Goal: Information Seeking & Learning: Learn about a topic

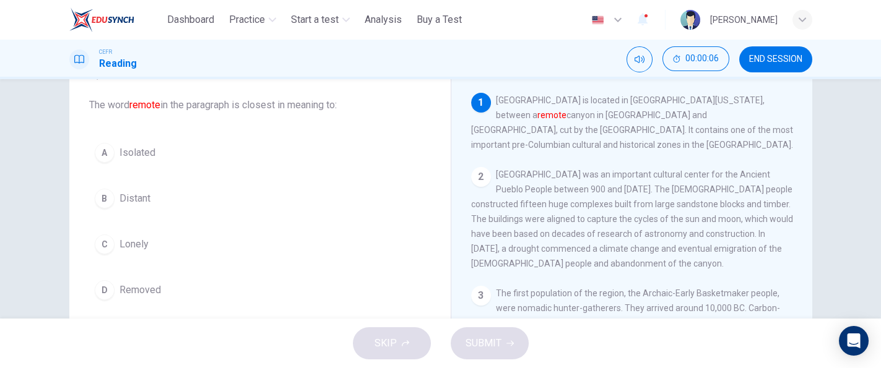
scroll to position [67, 0]
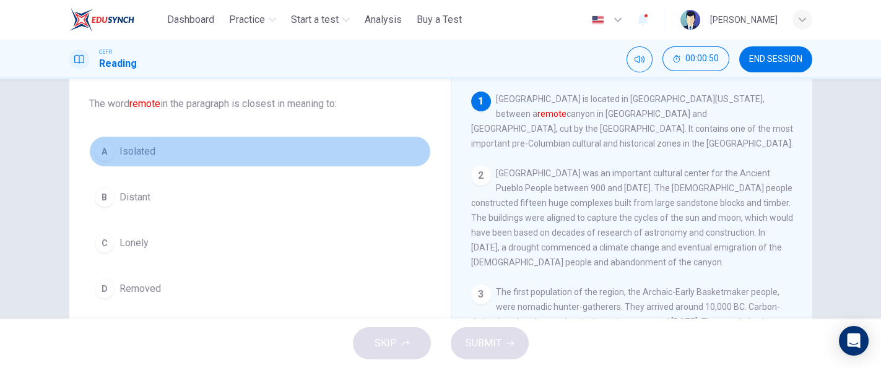
click at [265, 153] on button "A Isolated" at bounding box center [260, 151] width 342 height 31
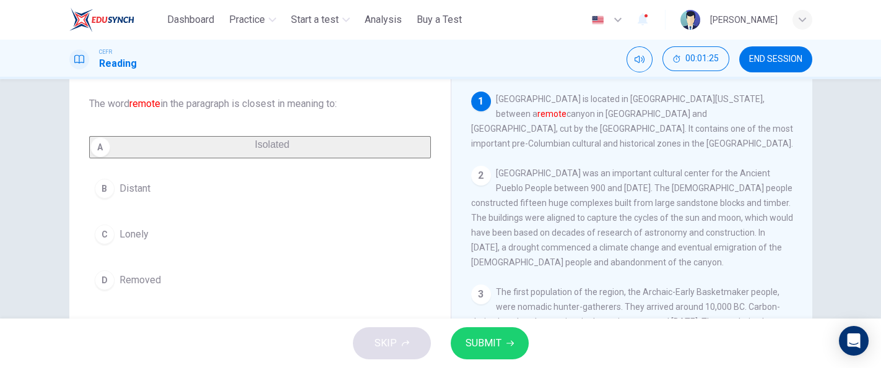
drag, startPoint x: 751, startPoint y: 111, endPoint x: 769, endPoint y: 114, distance: 18.2
click at [769, 114] on span "Chaco Culture National Historical Park is located in Northwestern New Mexico, b…" at bounding box center [632, 121] width 322 height 54
click at [492, 338] on span "SUBMIT" at bounding box center [483, 343] width 36 height 17
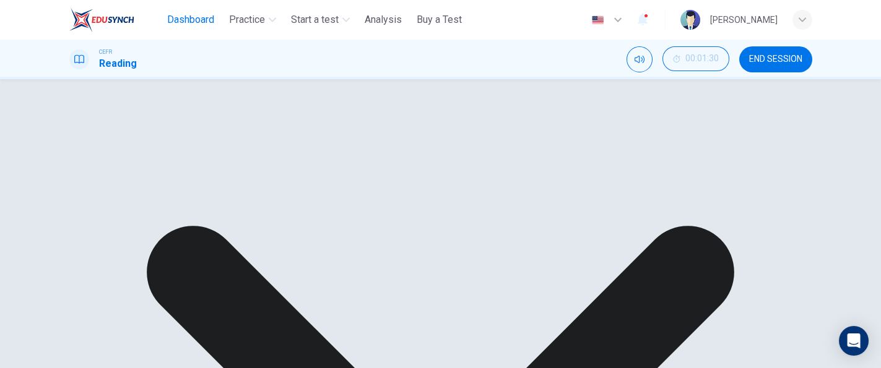
click at [202, 18] on span "Dashboard" at bounding box center [190, 19] width 47 height 15
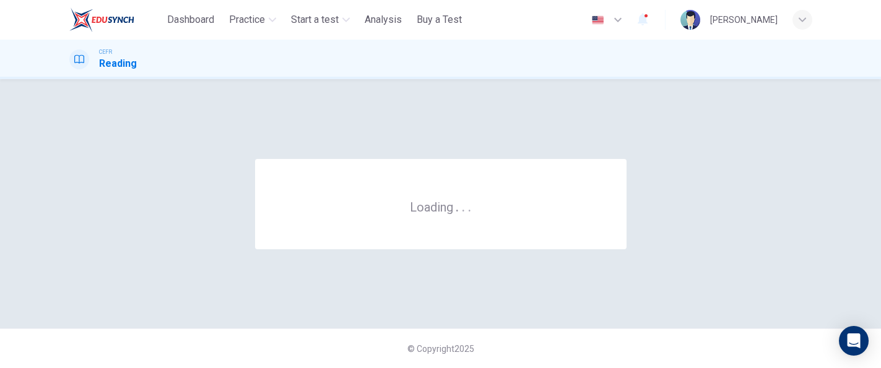
scroll to position [0, 0]
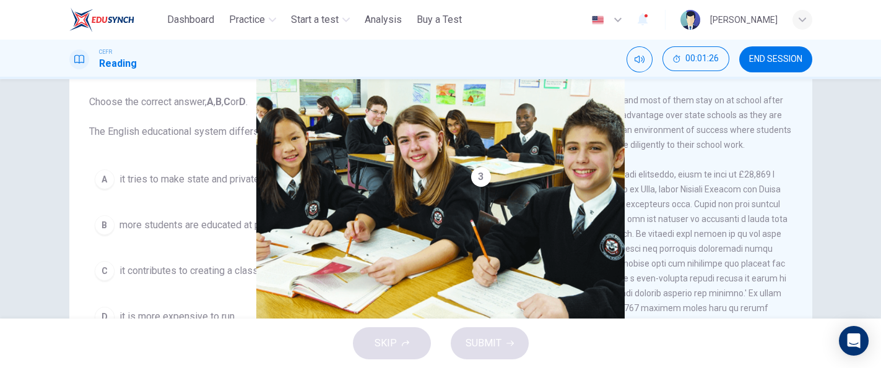
scroll to position [70, 0]
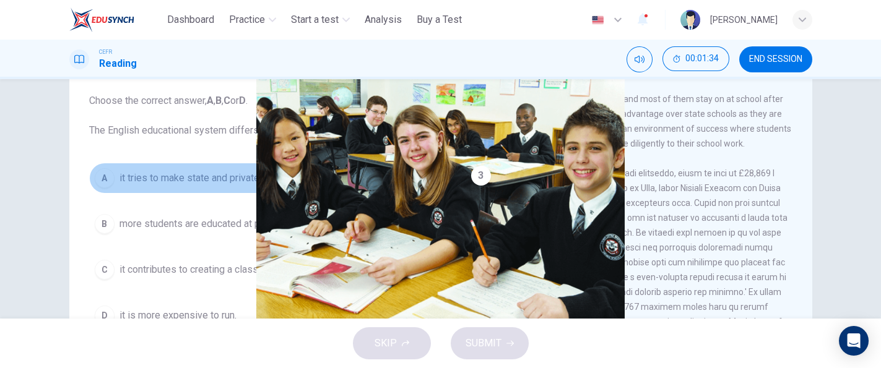
click at [303, 181] on button "A it tries to make state and private equal." at bounding box center [260, 178] width 342 height 31
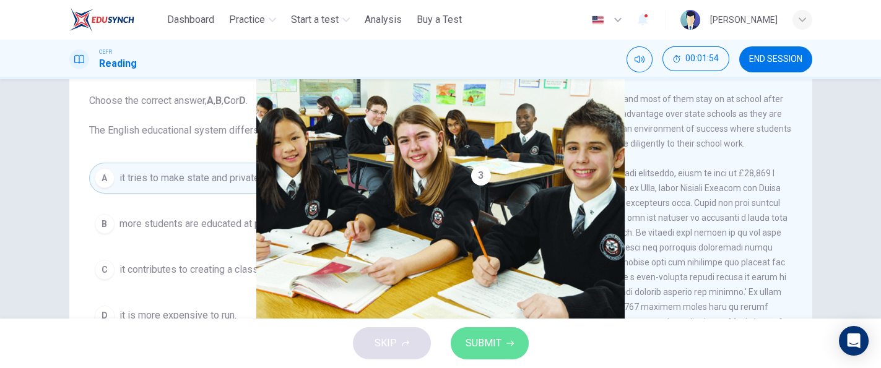
click at [489, 342] on span "SUBMIT" at bounding box center [483, 343] width 36 height 17
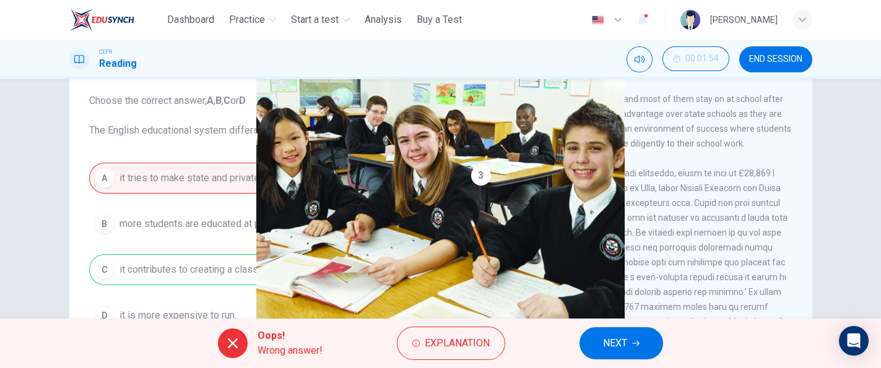
click at [607, 342] on span "NEXT" at bounding box center [615, 343] width 24 height 17
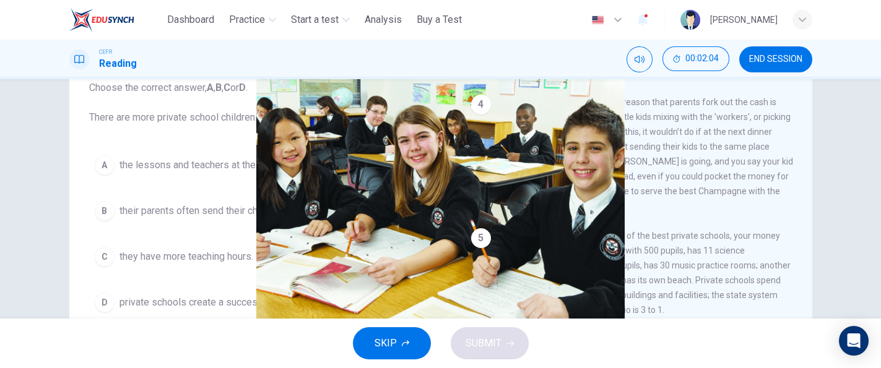
scroll to position [601, 0]
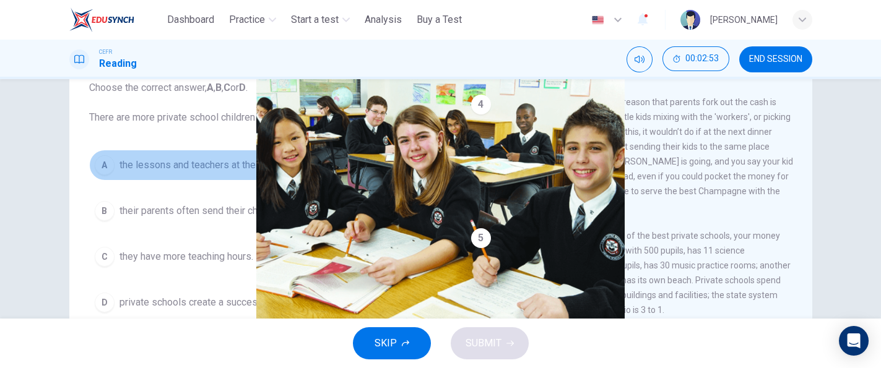
click at [317, 159] on span "the lessons and teachers at the private schools are much better." at bounding box center [257, 165] width 277 height 15
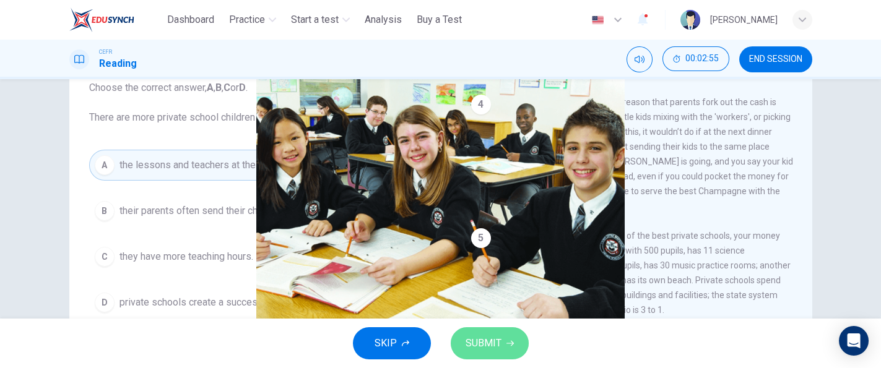
click at [473, 332] on button "SUBMIT" at bounding box center [489, 343] width 78 height 32
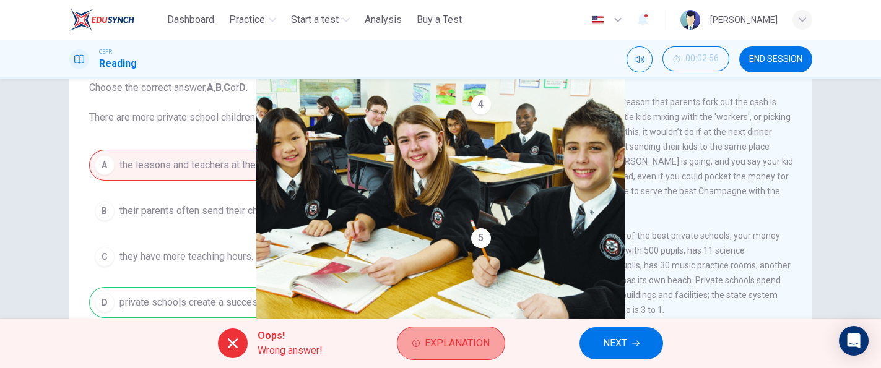
click at [438, 336] on span "Explanation" at bounding box center [456, 343] width 65 height 17
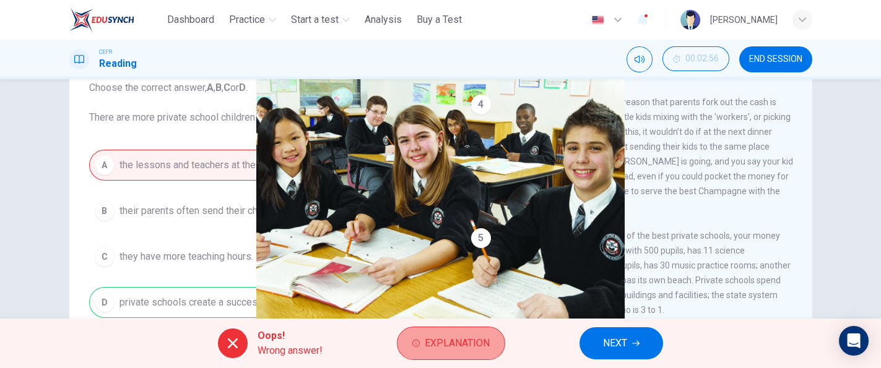
click at [469, 342] on span "Explanation" at bounding box center [456, 343] width 65 height 17
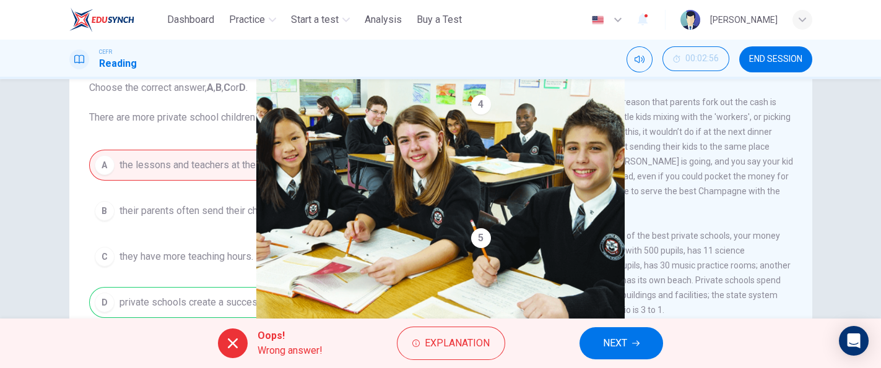
click at [616, 336] on span "NEXT" at bounding box center [615, 343] width 24 height 17
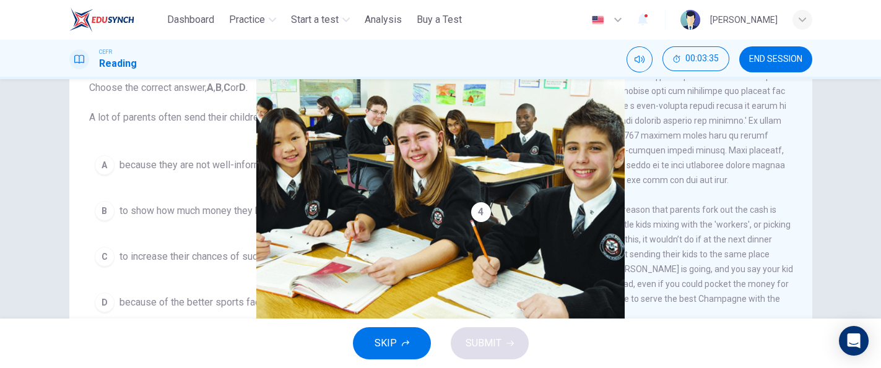
scroll to position [424, 0]
drag, startPoint x: 810, startPoint y: 230, endPoint x: 814, endPoint y: 238, distance: 8.9
click at [814, 238] on div "Question 3 Choose the correct answer, A , B , C or D . A lot of parents often s…" at bounding box center [441, 236] width 782 height 430
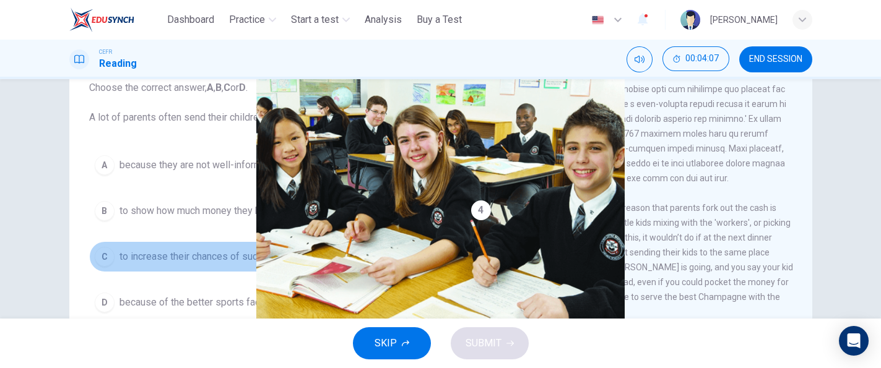
click at [325, 264] on button "C to increase their chances of succeeding in the university exams." at bounding box center [260, 256] width 342 height 31
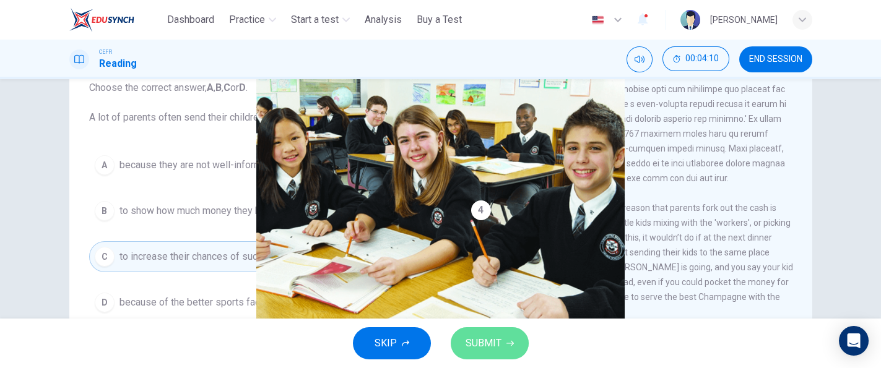
click at [475, 347] on span "SUBMIT" at bounding box center [483, 343] width 36 height 17
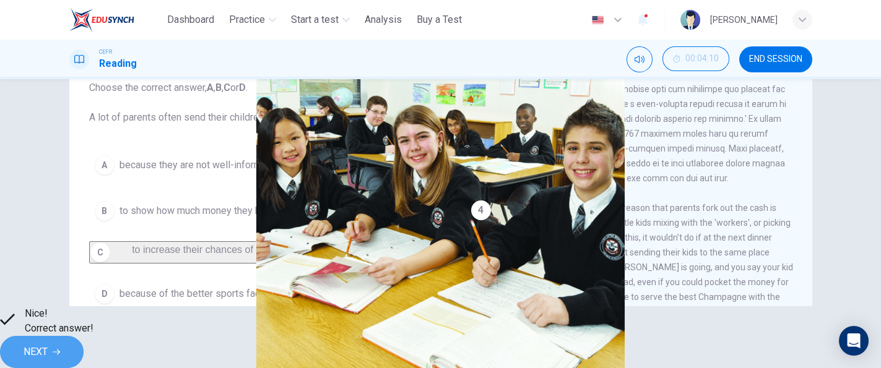
click at [48, 343] on span "NEXT" at bounding box center [36, 351] width 24 height 17
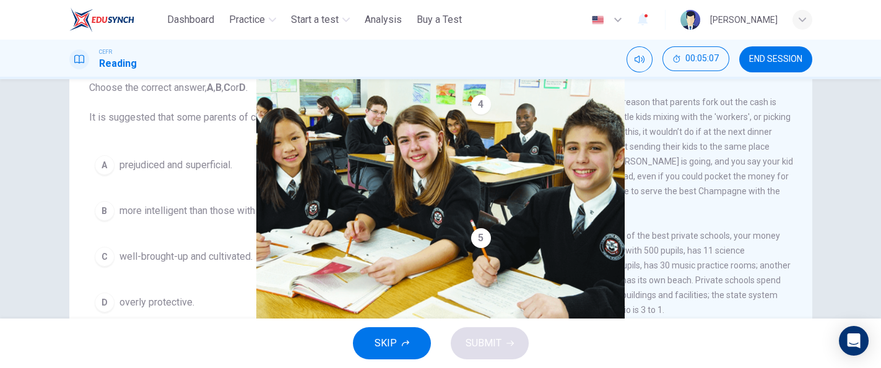
scroll to position [567, 0]
click at [804, 270] on div "Private Schools CLICK TO ZOOM Click to Zoom 1 Most countries’ education systems…" at bounding box center [630, 246] width 361 height 450
click at [806, 276] on div "Private Schools CLICK TO ZOOM Click to Zoom 1 Most countries’ education systems…" at bounding box center [630, 246] width 361 height 450
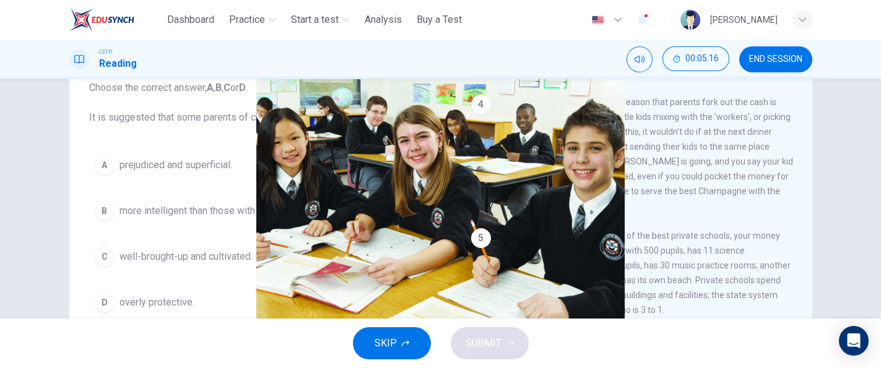
click at [806, 274] on div "Private Schools CLICK TO ZOOM Click to Zoom 1 Most countries’ education systems…" at bounding box center [630, 246] width 361 height 450
click at [327, 180] on div "A prejudiced and superficial. B more intelligent than those with children at st…" at bounding box center [260, 234] width 342 height 168
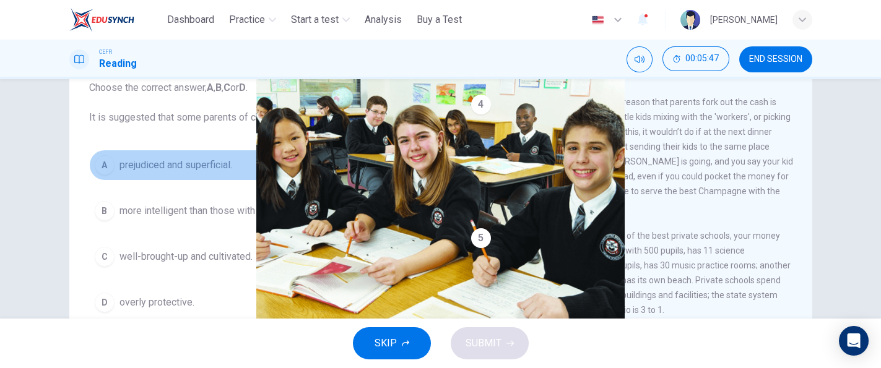
click at [252, 174] on button "A prejudiced and superficial." at bounding box center [260, 165] width 342 height 31
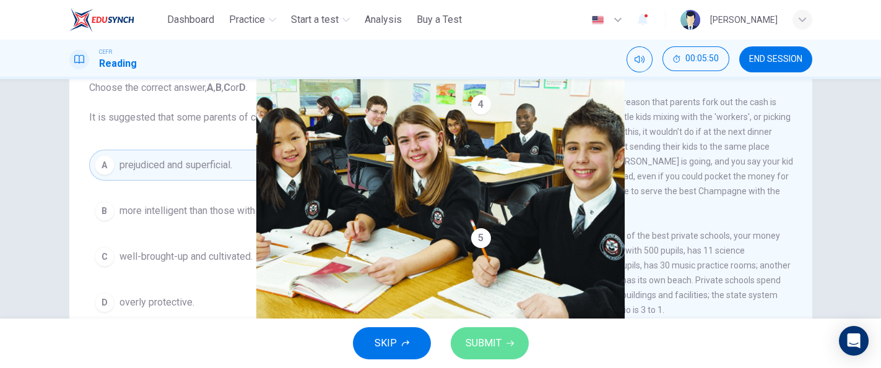
click at [480, 351] on span "SUBMIT" at bounding box center [483, 343] width 36 height 17
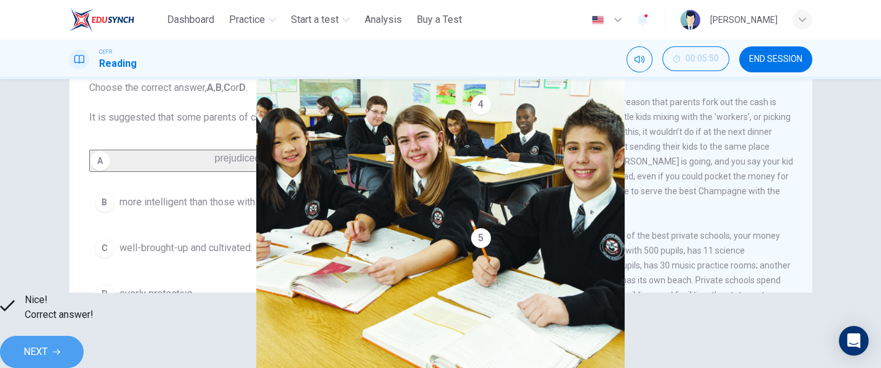
click at [48, 349] on span "NEXT" at bounding box center [36, 351] width 24 height 17
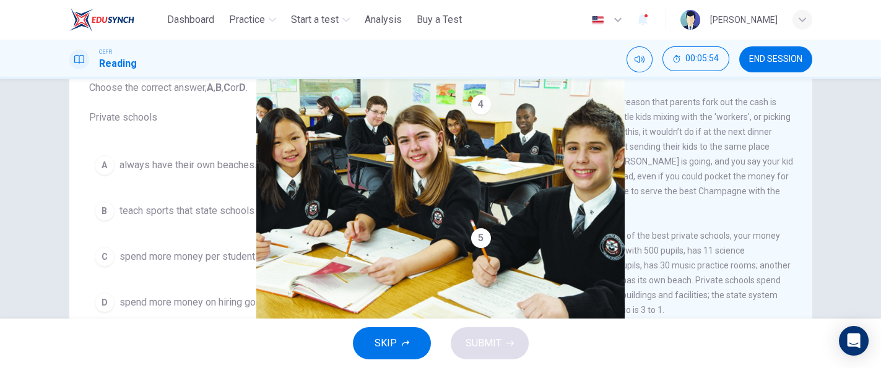
drag, startPoint x: 869, startPoint y: 191, endPoint x: 879, endPoint y: 171, distance: 22.1
click at [879, 171] on div "Question 5 Choose the correct answer, A , B , C or D . Private schools A always…" at bounding box center [440, 198] width 881 height 239
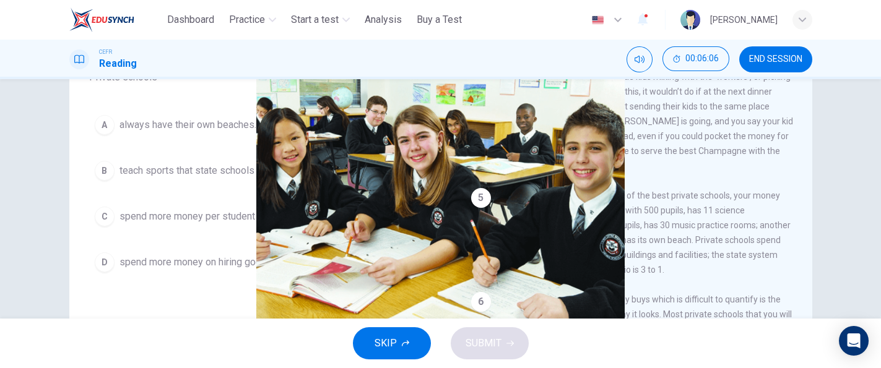
scroll to position [815, 0]
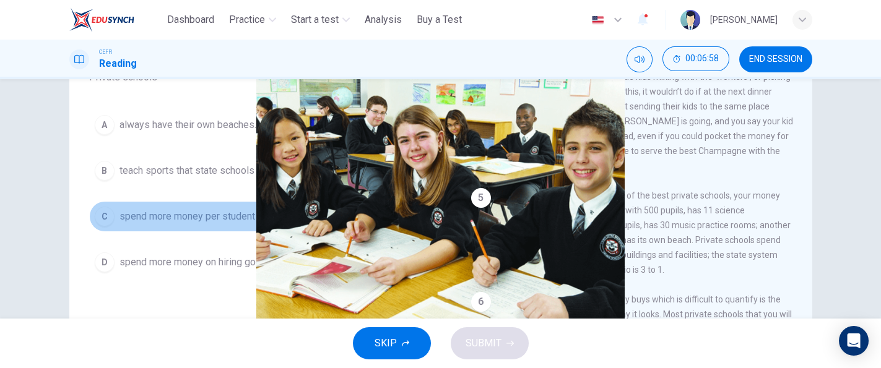
click at [290, 210] on span "spend more money per student than state schools." at bounding box center [229, 216] width 220 height 15
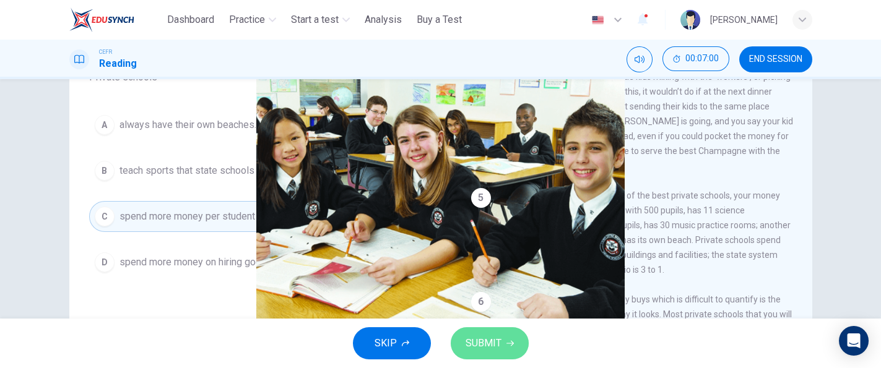
click at [470, 337] on span "SUBMIT" at bounding box center [483, 343] width 36 height 17
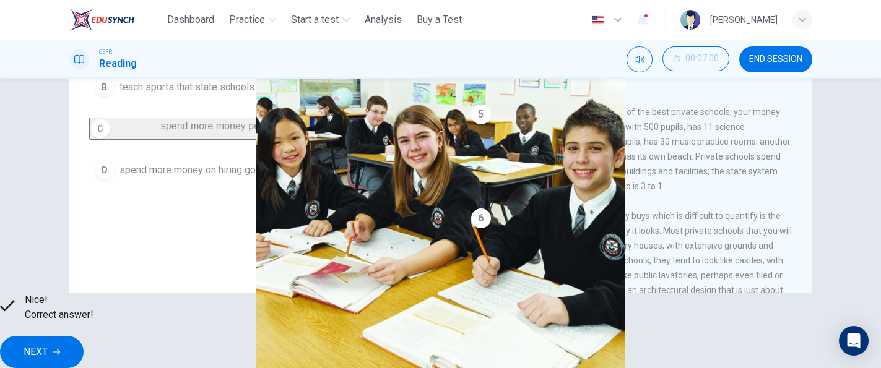
scroll to position [207, 0]
click at [84, 353] on button "NEXT" at bounding box center [42, 352] width 84 height 32
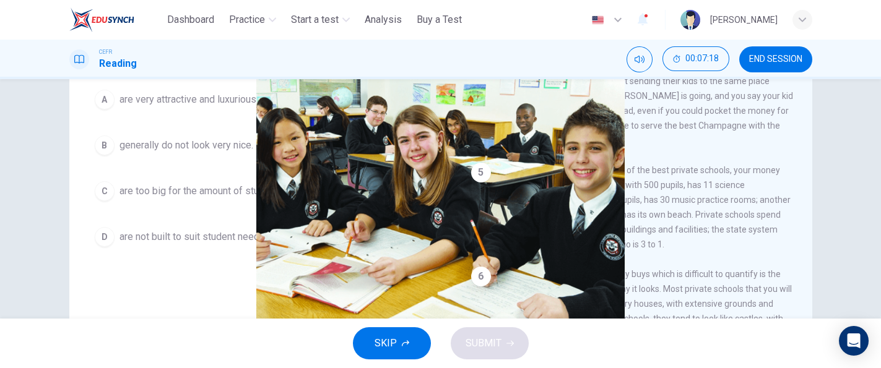
scroll to position [147, 0]
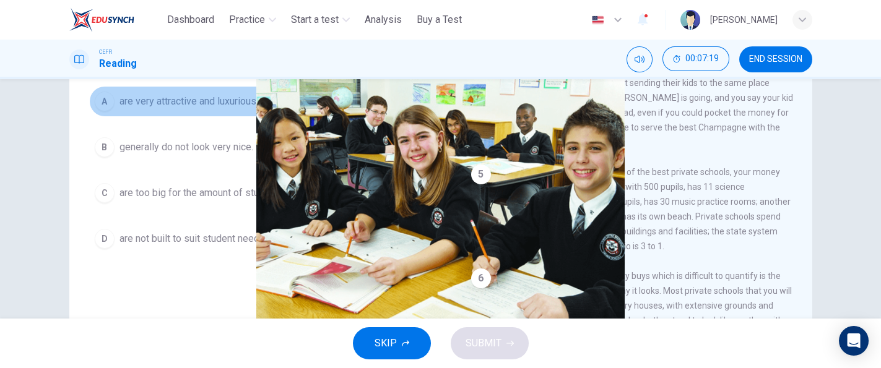
click at [238, 103] on span "are very attractive and luxurious." at bounding box center [188, 101] width 139 height 15
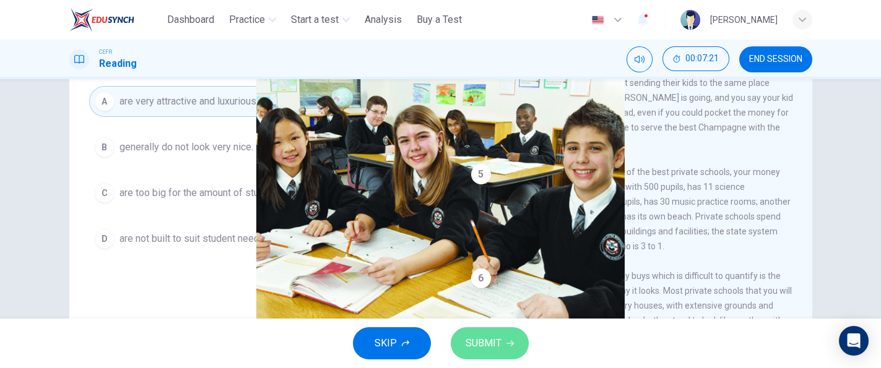
click at [463, 353] on button "SUBMIT" at bounding box center [489, 343] width 78 height 32
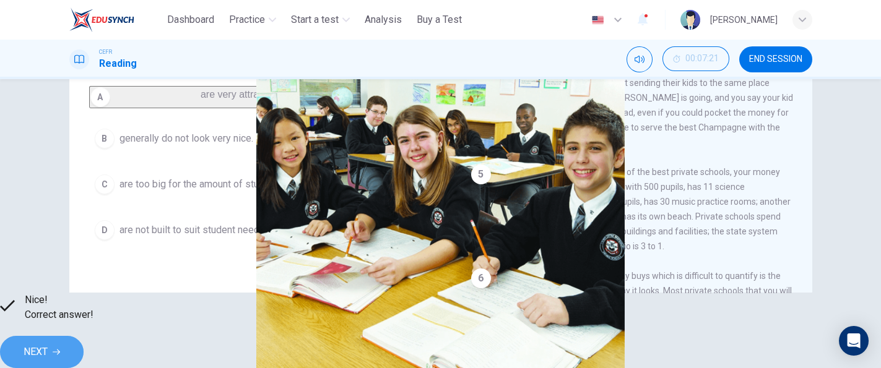
click at [48, 343] on span "NEXT" at bounding box center [36, 351] width 24 height 17
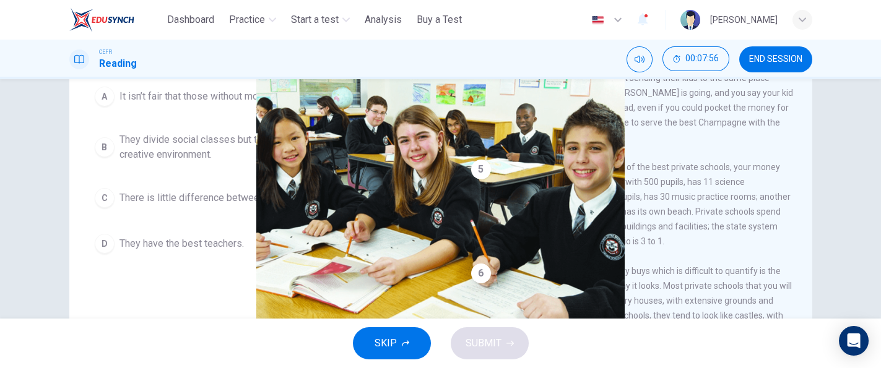
scroll to position [150, 0]
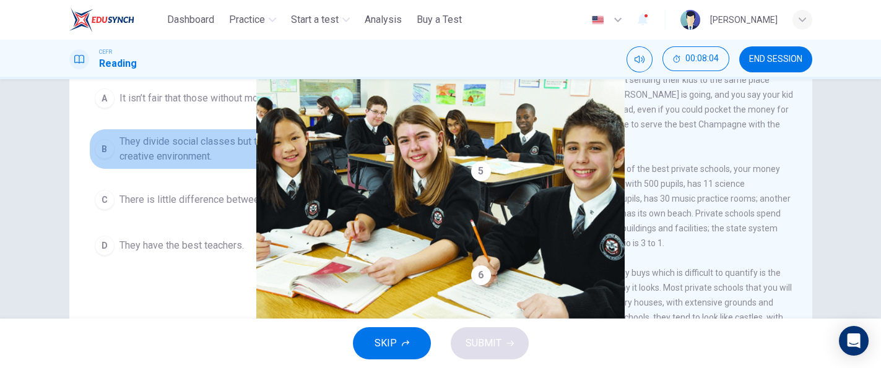
click at [389, 137] on span "They divide social classes but they offer better facilities and a more creative…" at bounding box center [272, 149] width 306 height 30
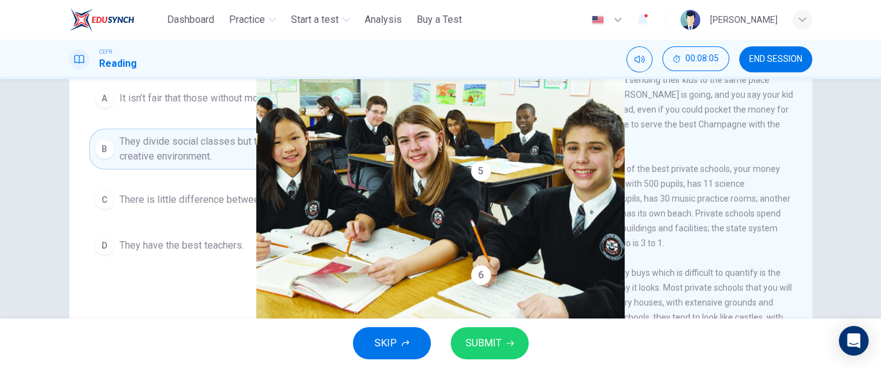
click at [482, 331] on button "SUBMIT" at bounding box center [489, 343] width 78 height 32
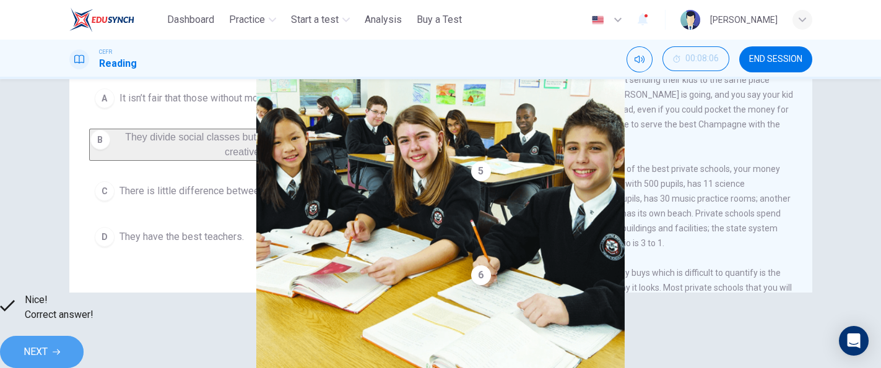
click at [84, 343] on button "NEXT" at bounding box center [42, 352] width 84 height 32
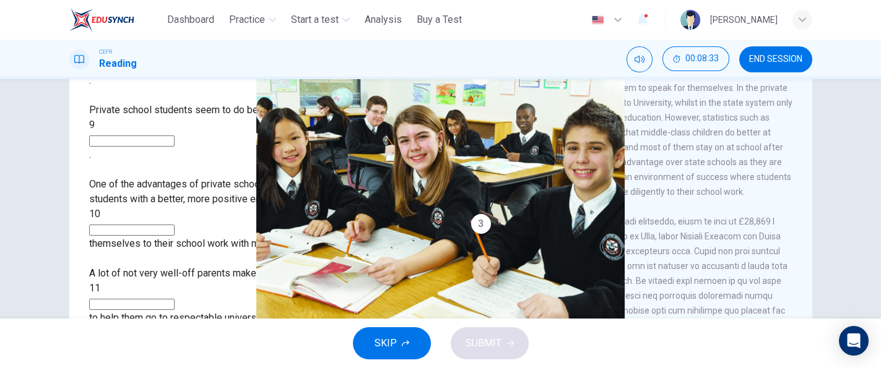
scroll to position [212, 0]
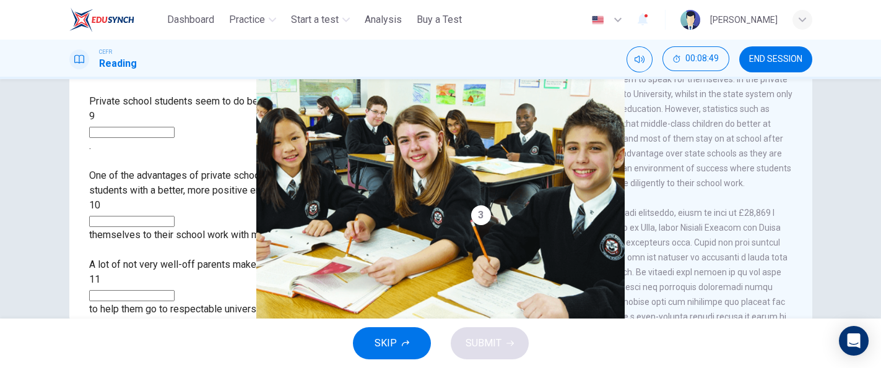
drag, startPoint x: 869, startPoint y: 218, endPoint x: 879, endPoint y: 178, distance: 41.4
click at [879, 178] on div "Questions 8 - 12 Complete the sentences below. Choose ONE WORD ONLY from the pa…" at bounding box center [440, 198] width 881 height 239
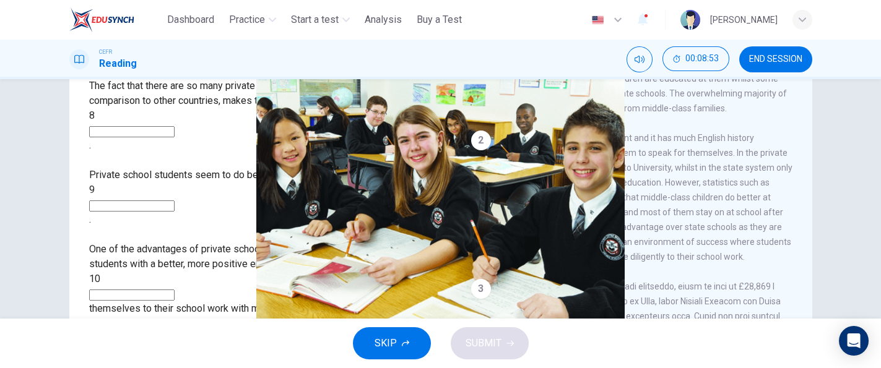
scroll to position [148, 0]
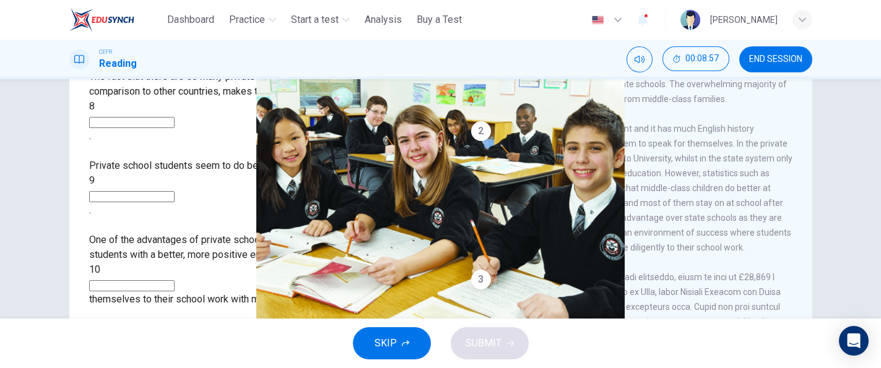
click at [161, 121] on div "The fact that there are so many private schools in England, in comparison to ot…" at bounding box center [260, 269] width 342 height 401
click at [160, 117] on input at bounding box center [131, 122] width 85 height 11
type input "*********"
drag, startPoint x: 804, startPoint y: 140, endPoint x: 804, endPoint y: 133, distance: 7.5
click at [804, 133] on div "Private Schools CLICK TO ZOOM Click to Zoom 1 Most countries’ education systems…" at bounding box center [630, 181] width 361 height 450
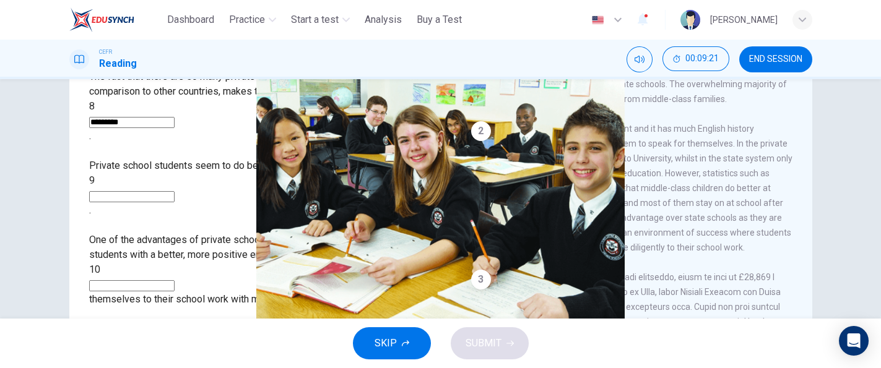
click at [804, 139] on div "Private Schools CLICK TO ZOOM Click to Zoom 1 Most countries’ education systems…" at bounding box center [630, 181] width 361 height 450
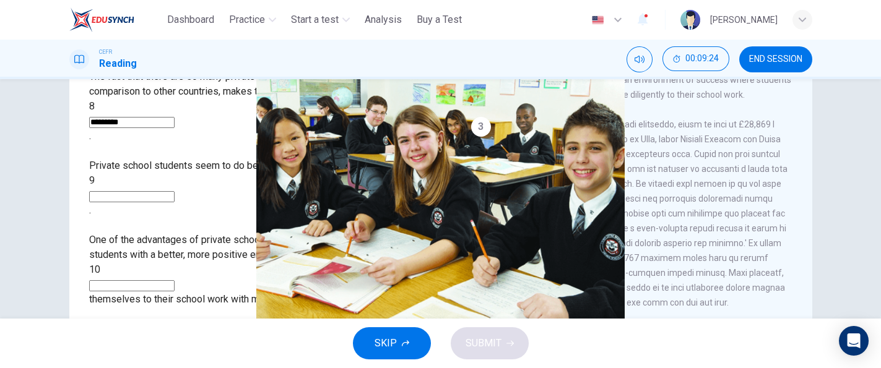
scroll to position [243, 0]
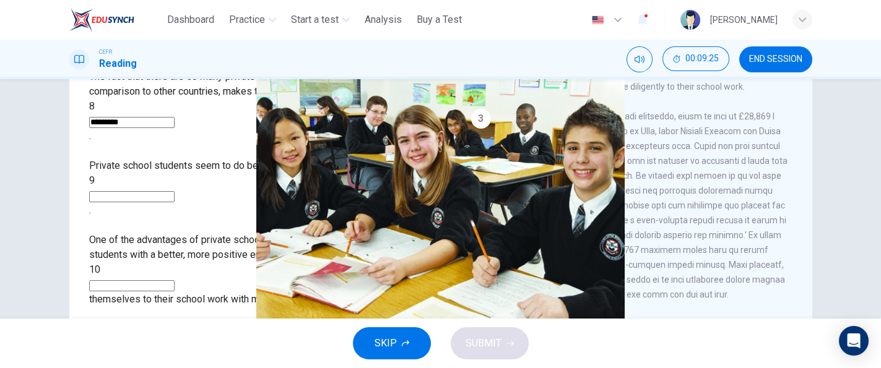
click at [808, 187] on div "Questions 8 - 12 Complete the sentences below. Choose ONE WORD ONLY from the pa…" at bounding box center [441, 171] width 782 height 430
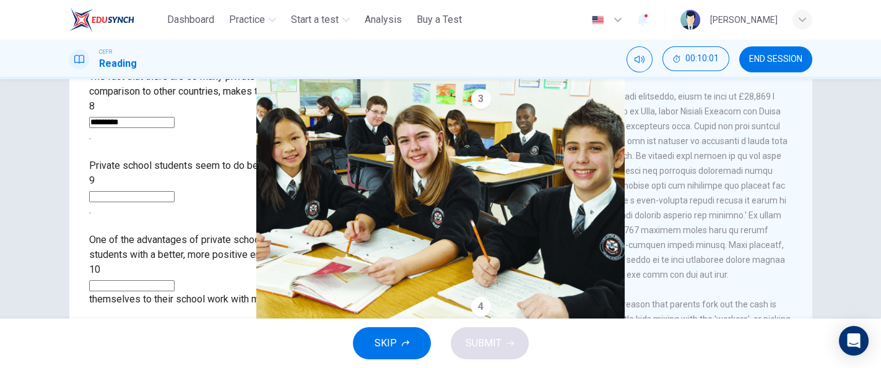
scroll to position [254, 0]
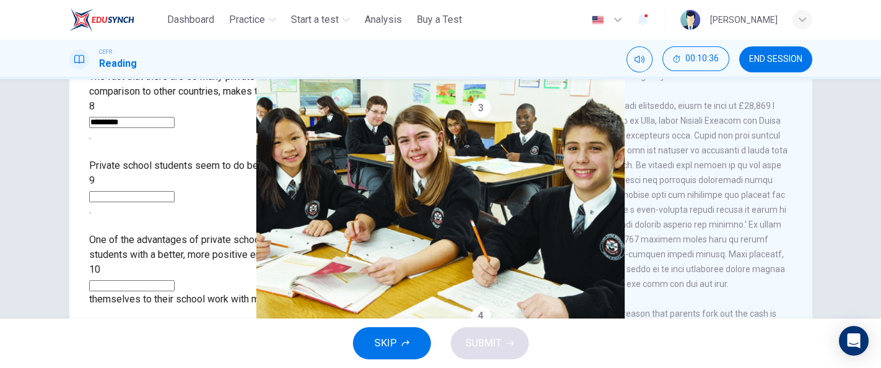
click at [174, 191] on input at bounding box center [131, 196] width 85 height 11
type input "*********"
drag, startPoint x: 806, startPoint y: 171, endPoint x: 804, endPoint y: 184, distance: 12.4
click at [804, 184] on div "Private Schools CLICK TO ZOOM Click to Zoom 1 Most countries’ education systems…" at bounding box center [630, 181] width 361 height 450
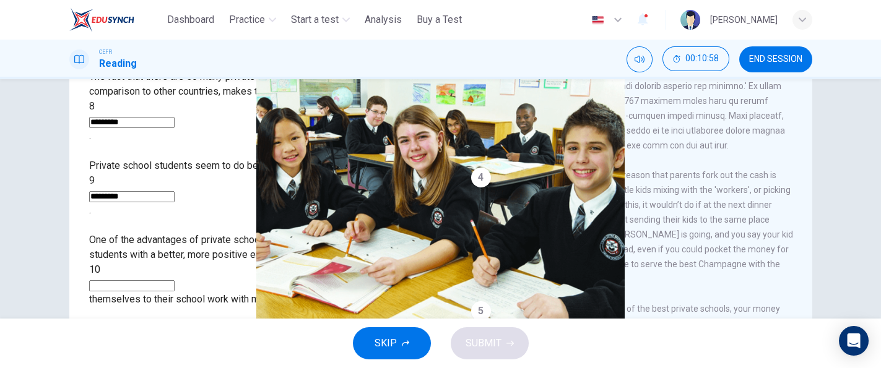
scroll to position [396, 0]
drag, startPoint x: 793, startPoint y: 217, endPoint x: 794, endPoint y: 230, distance: 13.1
click at [794, 230] on div "CLICK TO ZOOM Click to Zoom 1 Most countries’ education systems have had what y…" at bounding box center [640, 199] width 338 height 376
drag, startPoint x: 794, startPoint y: 226, endPoint x: 794, endPoint y: 241, distance: 14.9
click at [794, 241] on div "CLICK TO ZOOM Click to Zoom 1 Most countries’ education systems have had what y…" at bounding box center [640, 199] width 338 height 376
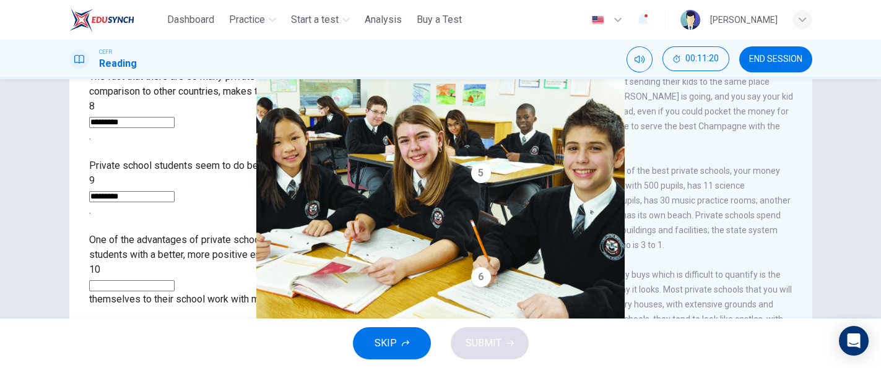
scroll to position [804, 0]
drag, startPoint x: 791, startPoint y: 290, endPoint x: 797, endPoint y: 270, distance: 20.2
click at [797, 270] on div "CLICK TO ZOOM Click to Zoom 1 Most countries’ education systems have had what y…" at bounding box center [640, 199] width 338 height 376
drag, startPoint x: 807, startPoint y: 292, endPoint x: 816, endPoint y: 246, distance: 47.3
click at [816, 246] on div "Questions 8 - 12 Complete the sentences below. Choose ONE WORD ONLY from the pa…" at bounding box center [441, 171] width 782 height 430
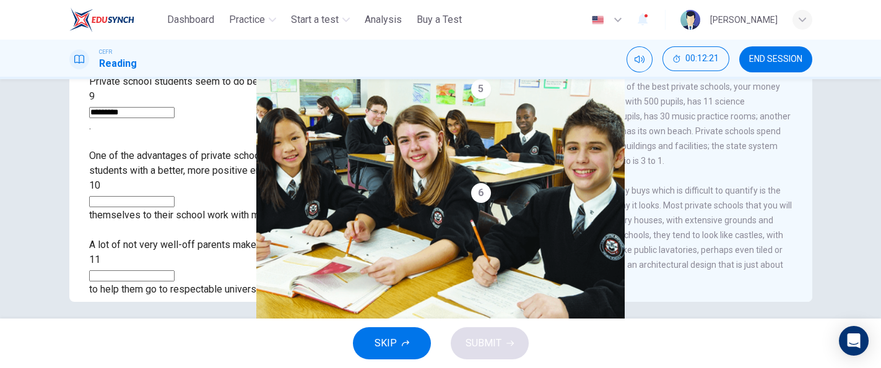
scroll to position [825, 0]
click at [174, 360] on input at bounding box center [131, 365] width 85 height 11
type input "****"
click at [525, 233] on span "One of the things that your money buys which is difficult to quantify is the ap…" at bounding box center [631, 235] width 321 height 99
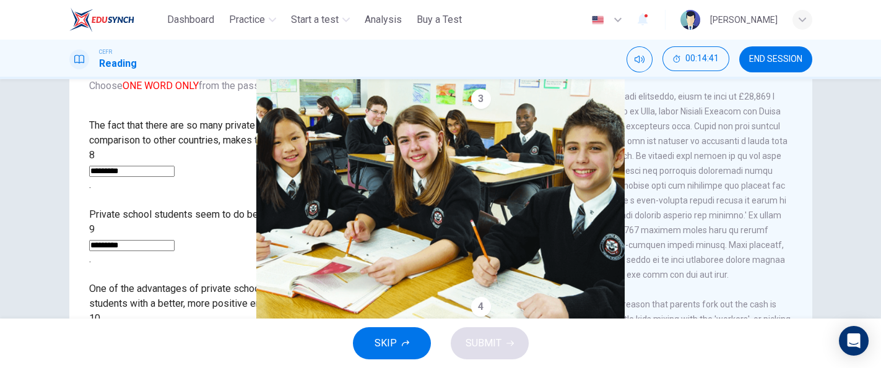
scroll to position [308, 0]
drag, startPoint x: 818, startPoint y: 203, endPoint x: 822, endPoint y: 188, distance: 15.3
click at [822, 188] on div "Questions 8 - 12 Complete the sentences below. Choose ONE WORD ONLY from the pa…" at bounding box center [441, 220] width 782 height 430
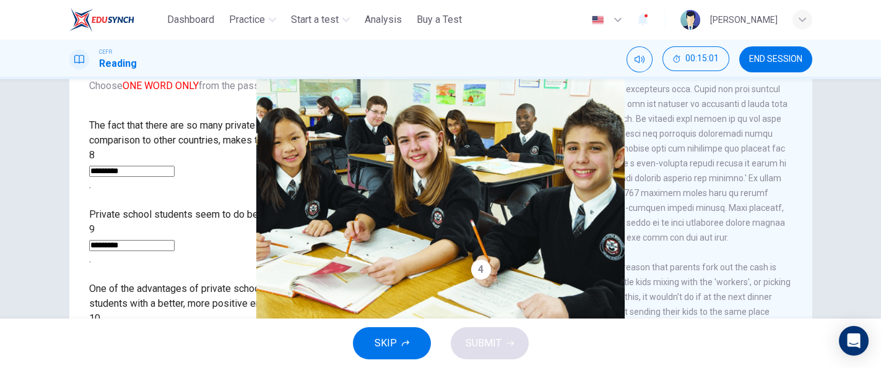
scroll to position [353, 0]
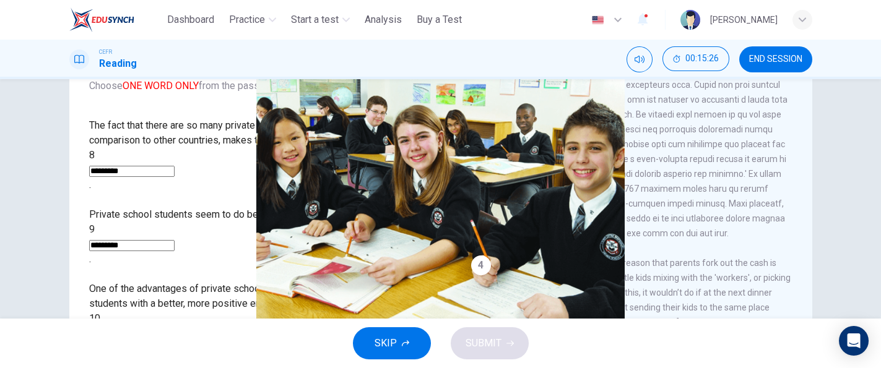
click at [174, 329] on input at bounding box center [131, 334] width 85 height 11
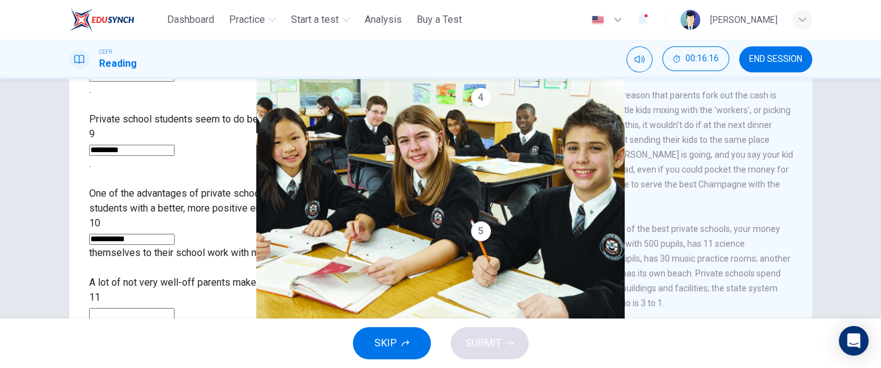
scroll to position [428, 0]
type input "**********"
click at [174, 308] on input at bounding box center [131, 313] width 85 height 11
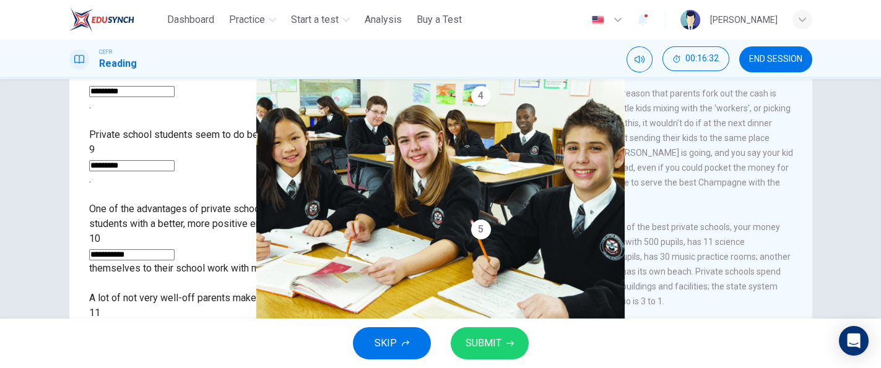
scroll to position [15, 0]
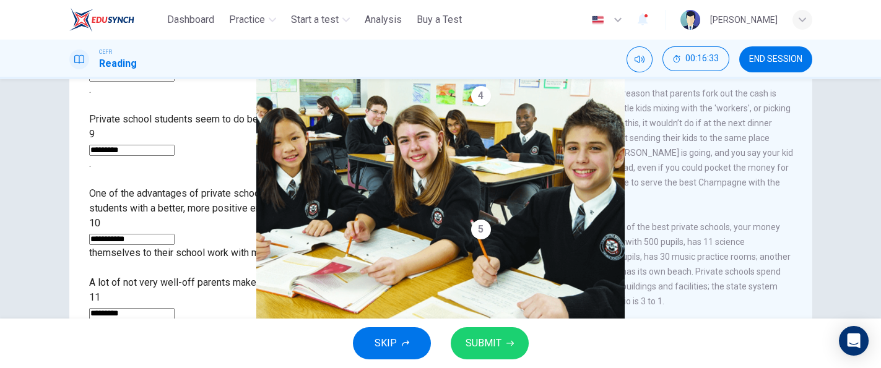
type input "*********"
click at [496, 341] on span "SUBMIT" at bounding box center [483, 343] width 36 height 17
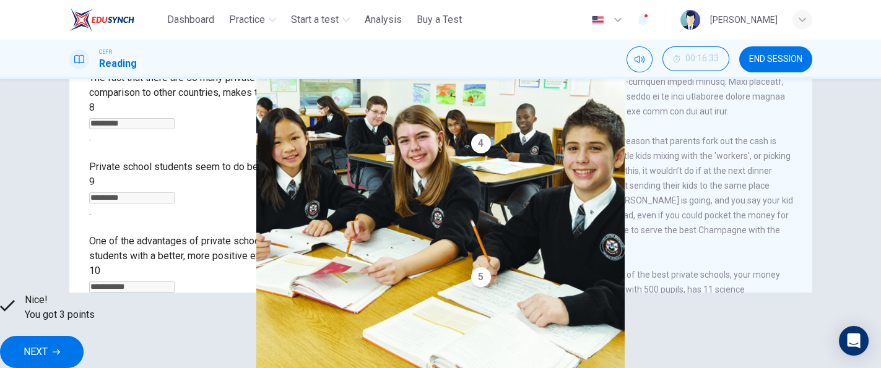
scroll to position [127, 0]
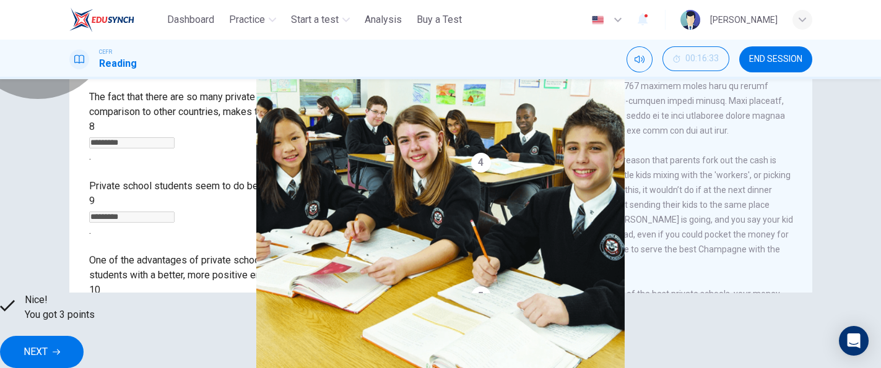
click at [437, 334] on span "Explanation" at bounding box center [447, 329] width 52 height 11
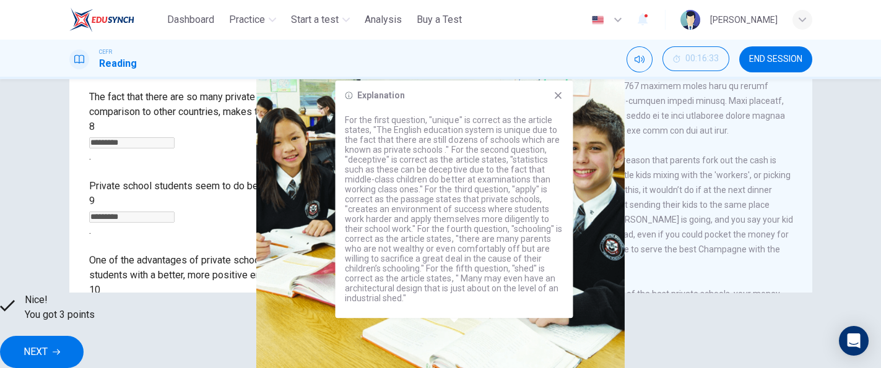
click at [448, 205] on p "For the first question, "unique" is correct as the article states, "The English…" at bounding box center [454, 209] width 218 height 188
click at [603, 136] on span at bounding box center [629, 41] width 316 height 188
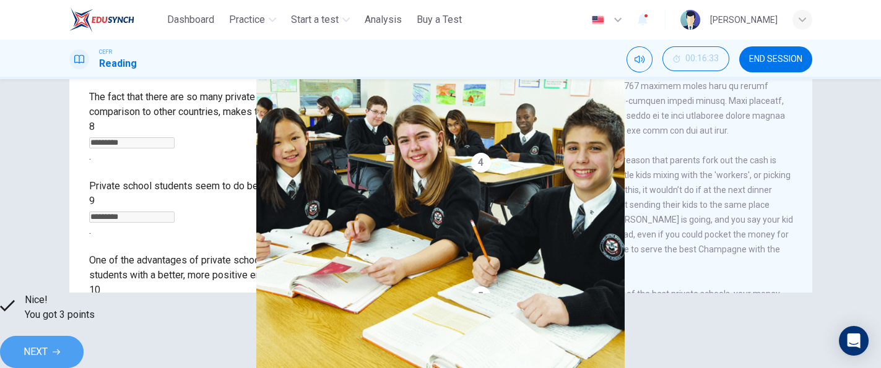
click at [48, 345] on span "NEXT" at bounding box center [36, 351] width 24 height 17
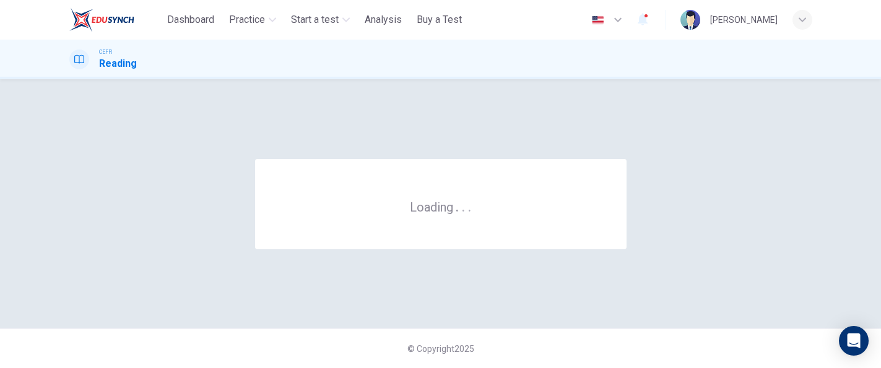
scroll to position [0, 0]
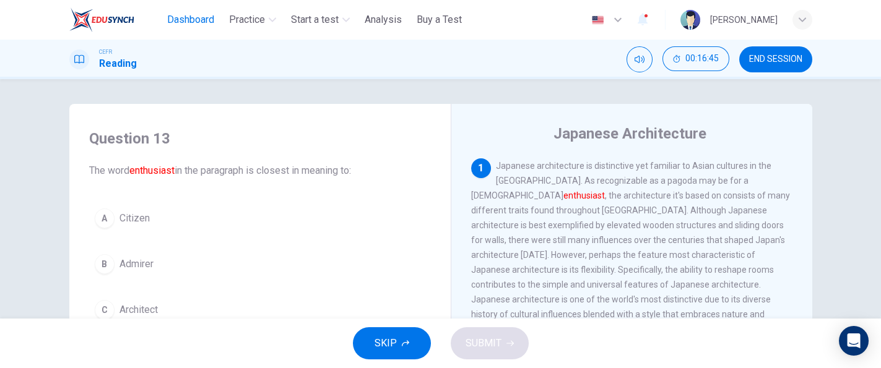
click at [189, 27] on span "Dashboard" at bounding box center [190, 19] width 47 height 15
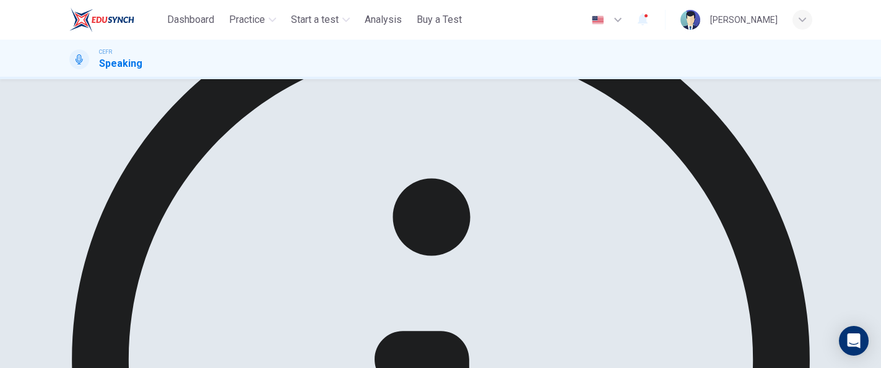
scroll to position [137, 0]
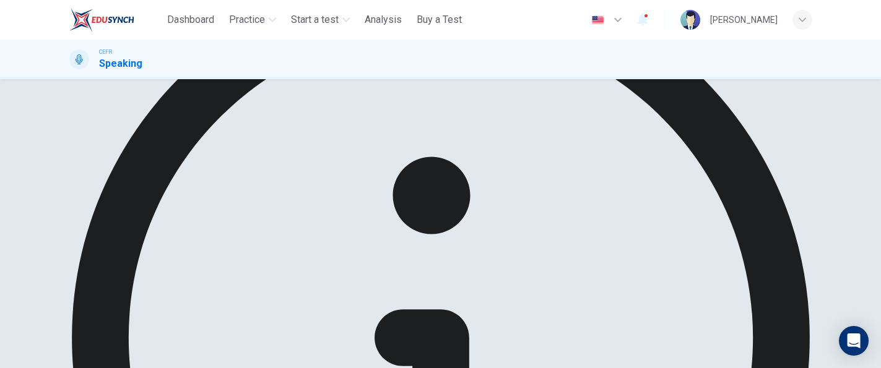
drag, startPoint x: 618, startPoint y: 277, endPoint x: 620, endPoint y: 295, distance: 18.7
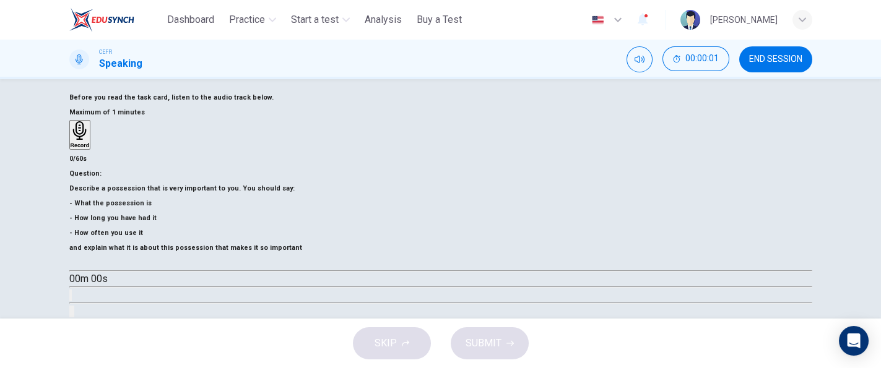
scroll to position [199, 0]
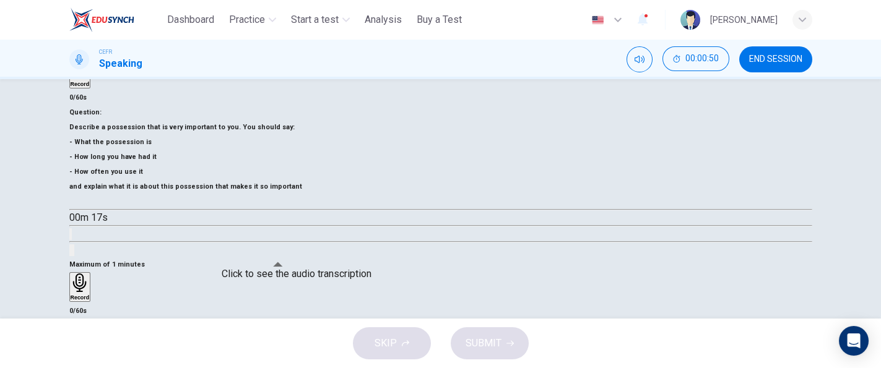
click at [71, 237] on icon "Click to see the audio transcription" at bounding box center [71, 237] width 0 height 0
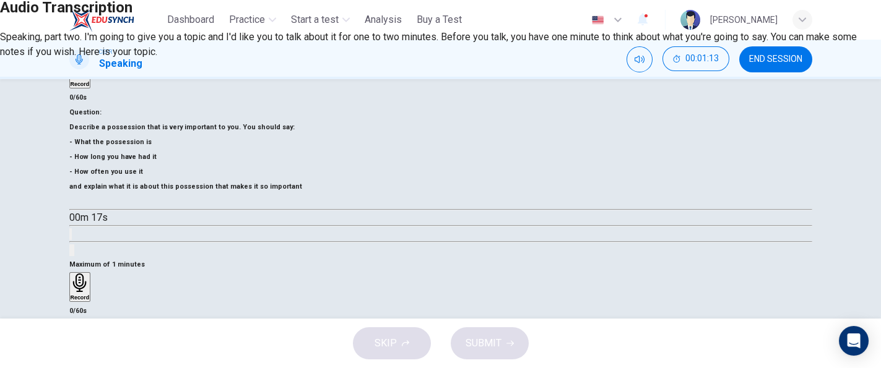
click at [5, 23] on icon "button" at bounding box center [5, 23] width 0 height 0
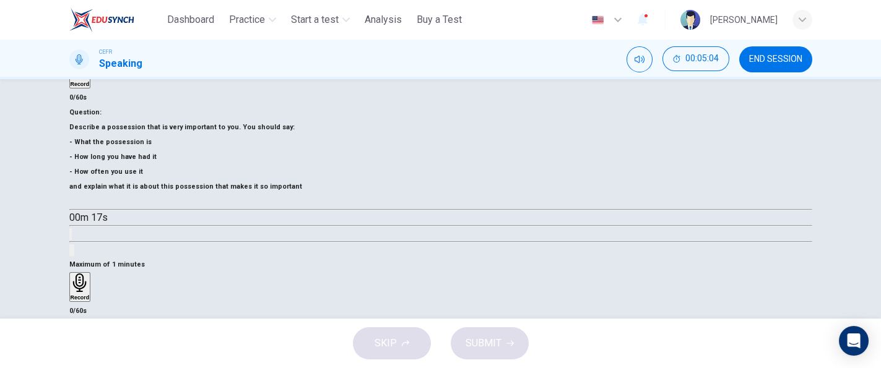
click at [86, 273] on icon "button" at bounding box center [79, 282] width 14 height 19
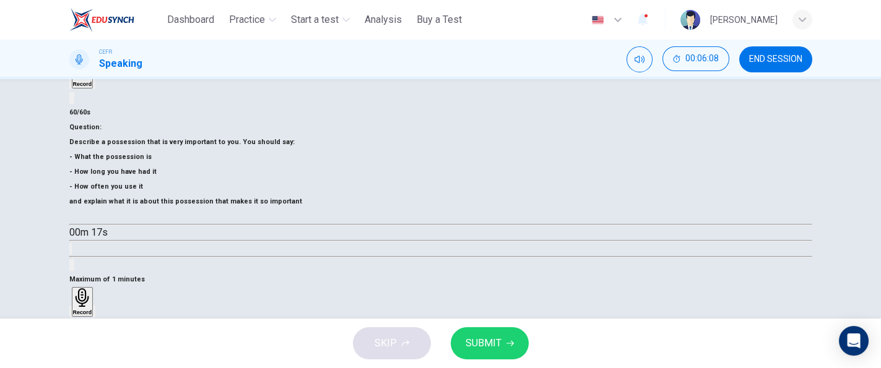
click at [94, 307] on div "button" at bounding box center [94, 311] width 0 height 9
click at [516, 333] on button "SUBMIT" at bounding box center [489, 343] width 78 height 32
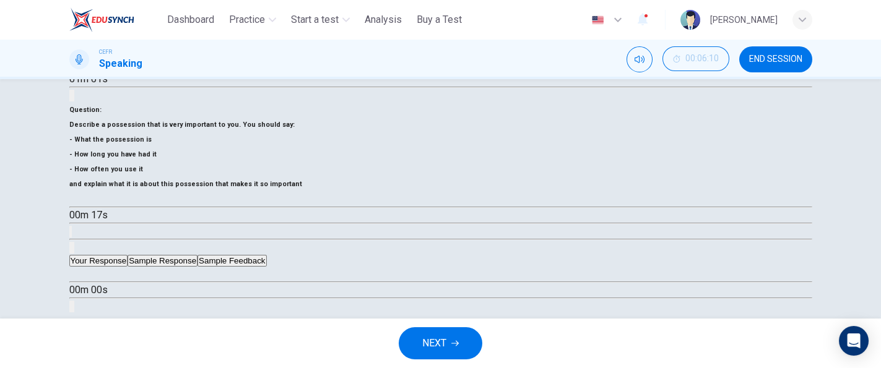
click at [197, 255] on button "Sample Response" at bounding box center [162, 261] width 70 height 12
click at [72, 301] on button "Click to see the audio transcription" at bounding box center [70, 307] width 2 height 12
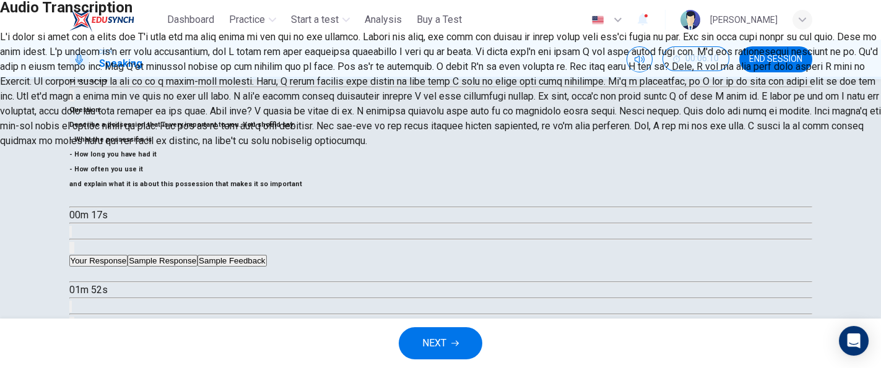
scroll to position [62, 0]
click at [670, 0] on div at bounding box center [440, 0] width 881 height 0
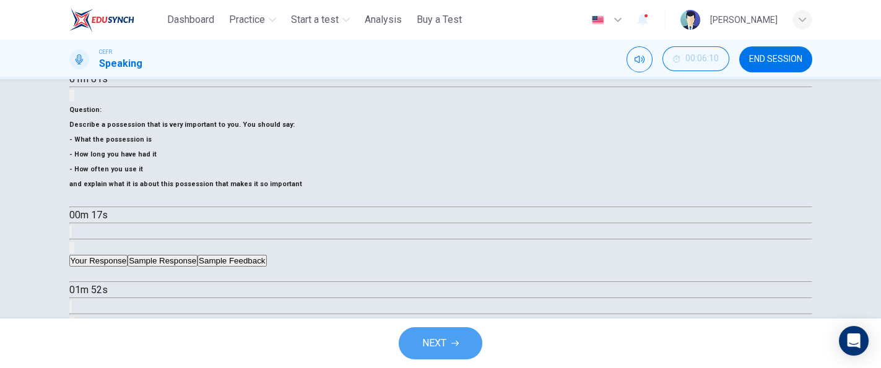
click at [465, 350] on button "NEXT" at bounding box center [440, 343] width 84 height 32
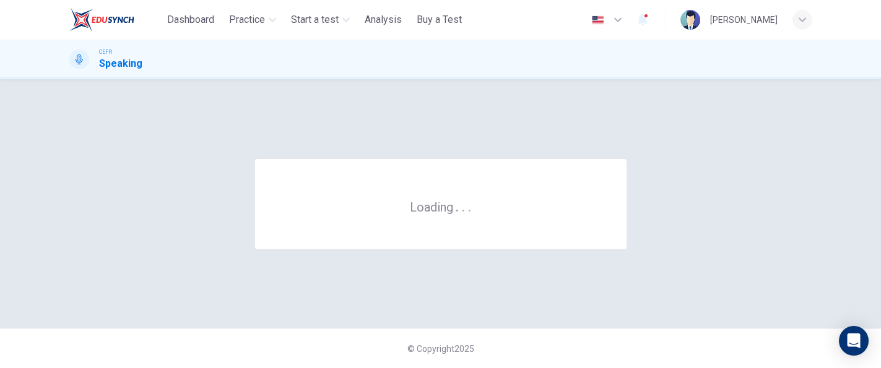
scroll to position [0, 0]
